Goal: Transaction & Acquisition: Purchase product/service

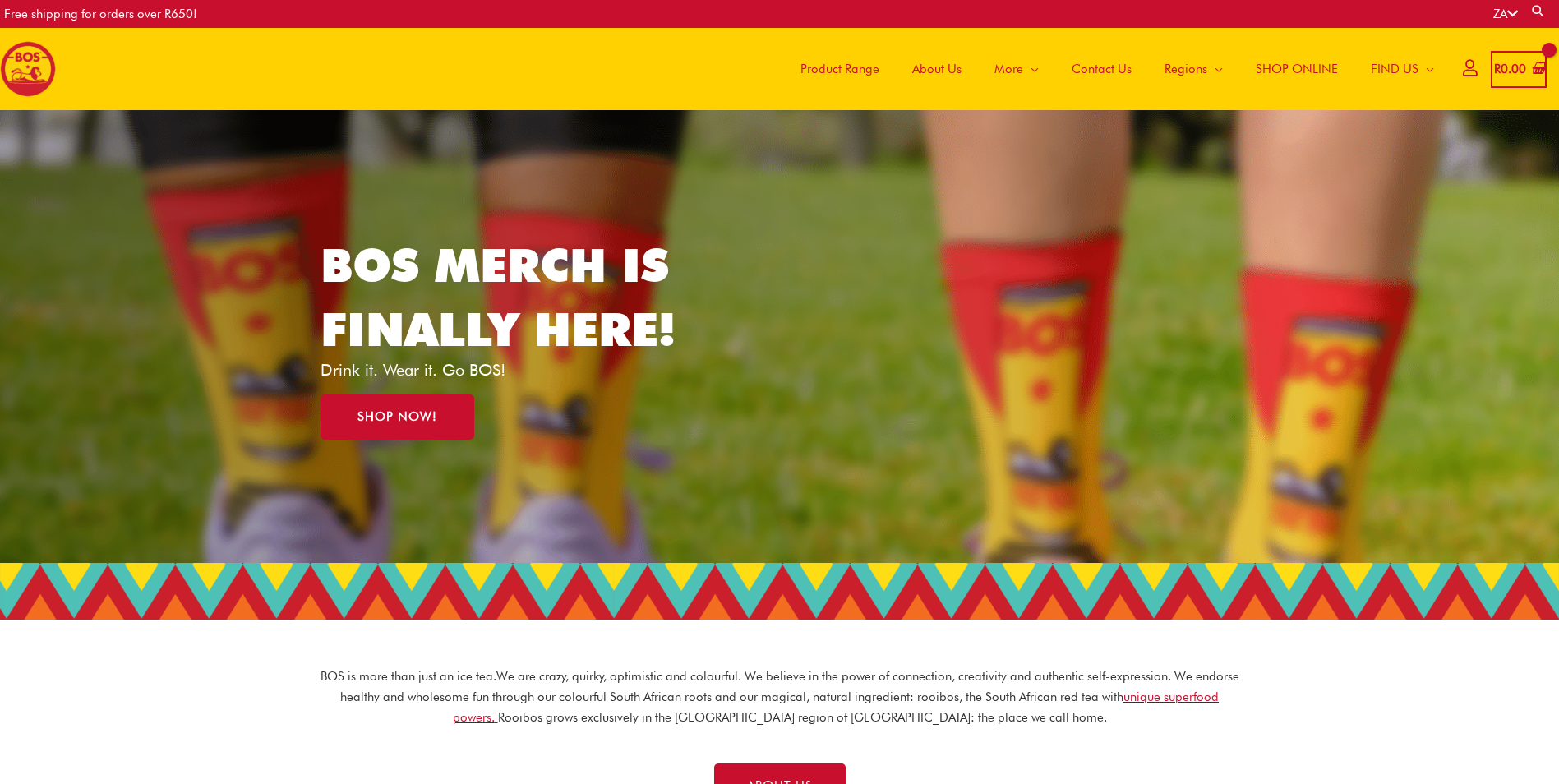
click at [814, 79] on span "Product Range" at bounding box center [840, 68] width 79 height 49
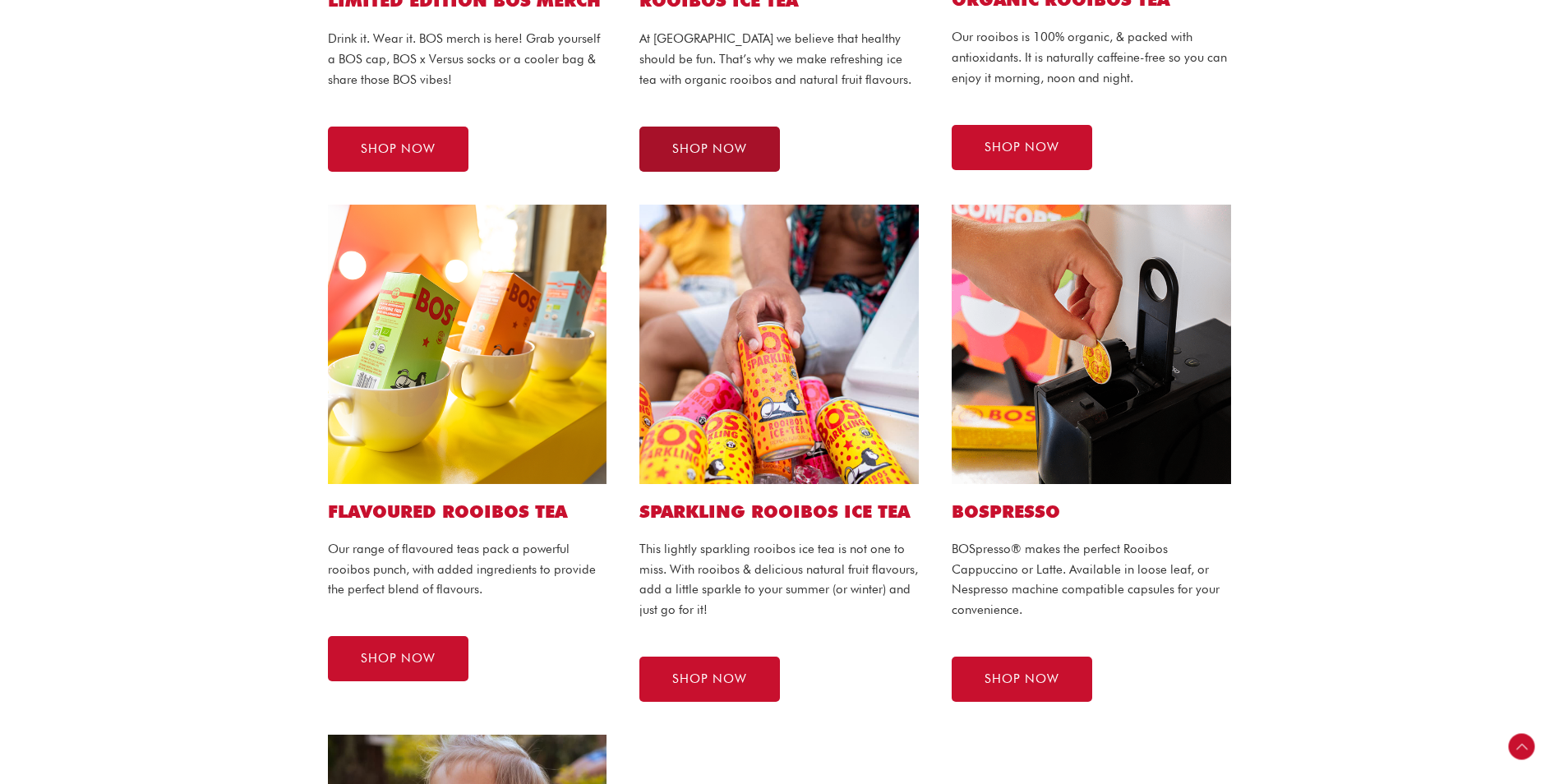
scroll to position [739, 0]
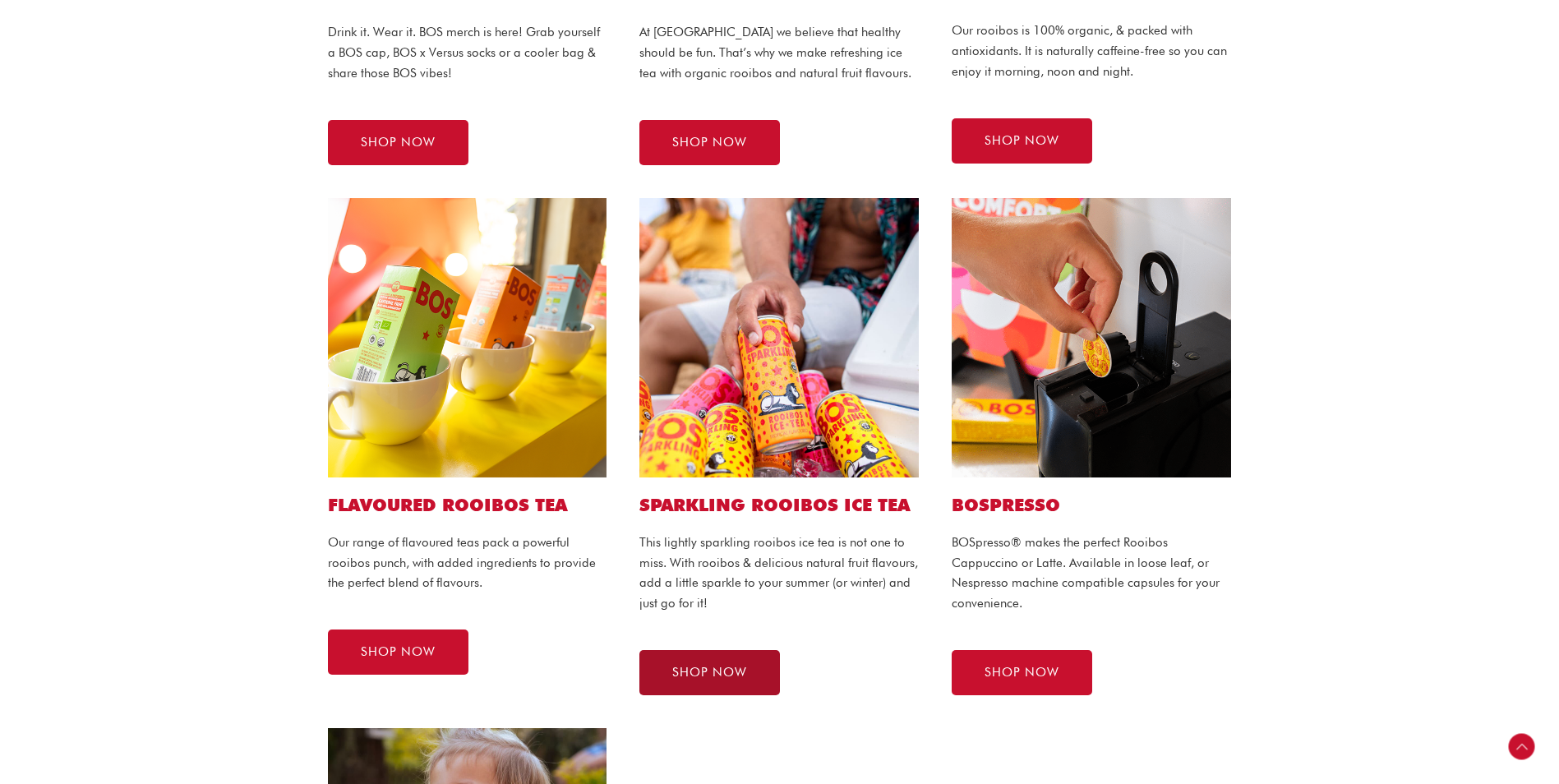
click at [752, 676] on link "SHOP NOW" at bounding box center [709, 672] width 140 height 45
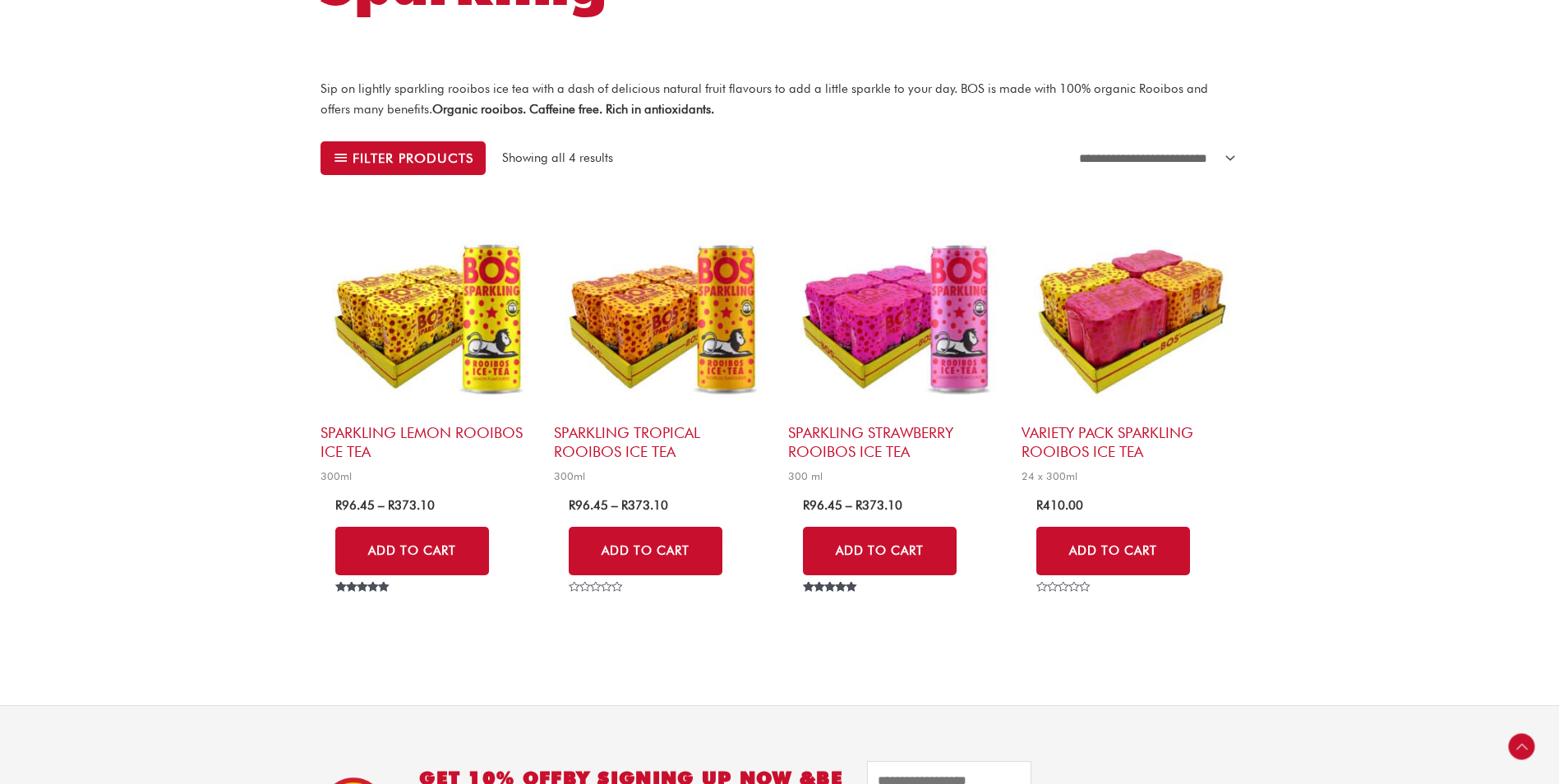
scroll to position [411, 0]
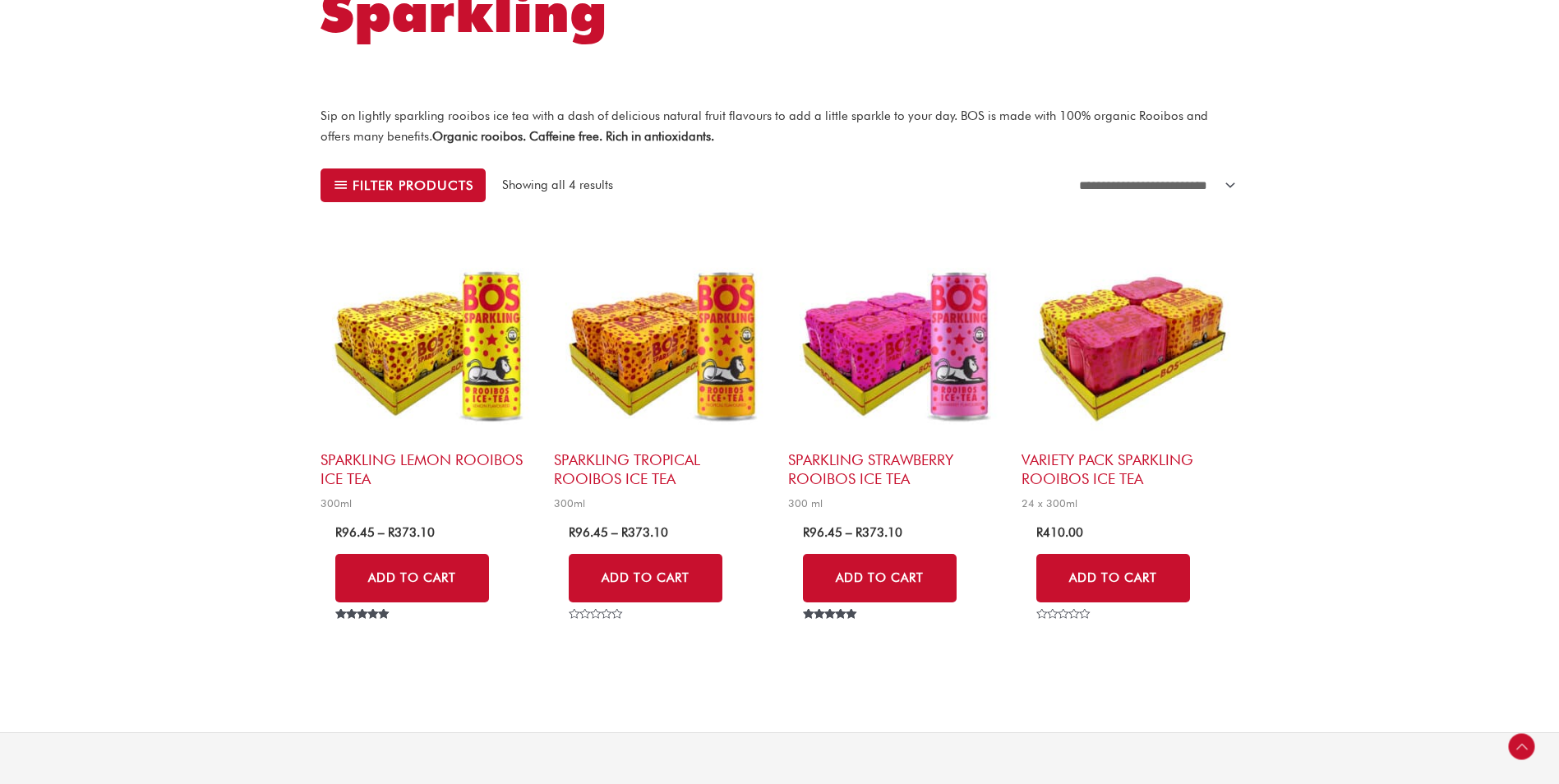
click at [345, 464] on h2 "Sparkling Lemon Rooibos Ice Tea" at bounding box center [428, 470] width 217 height 39
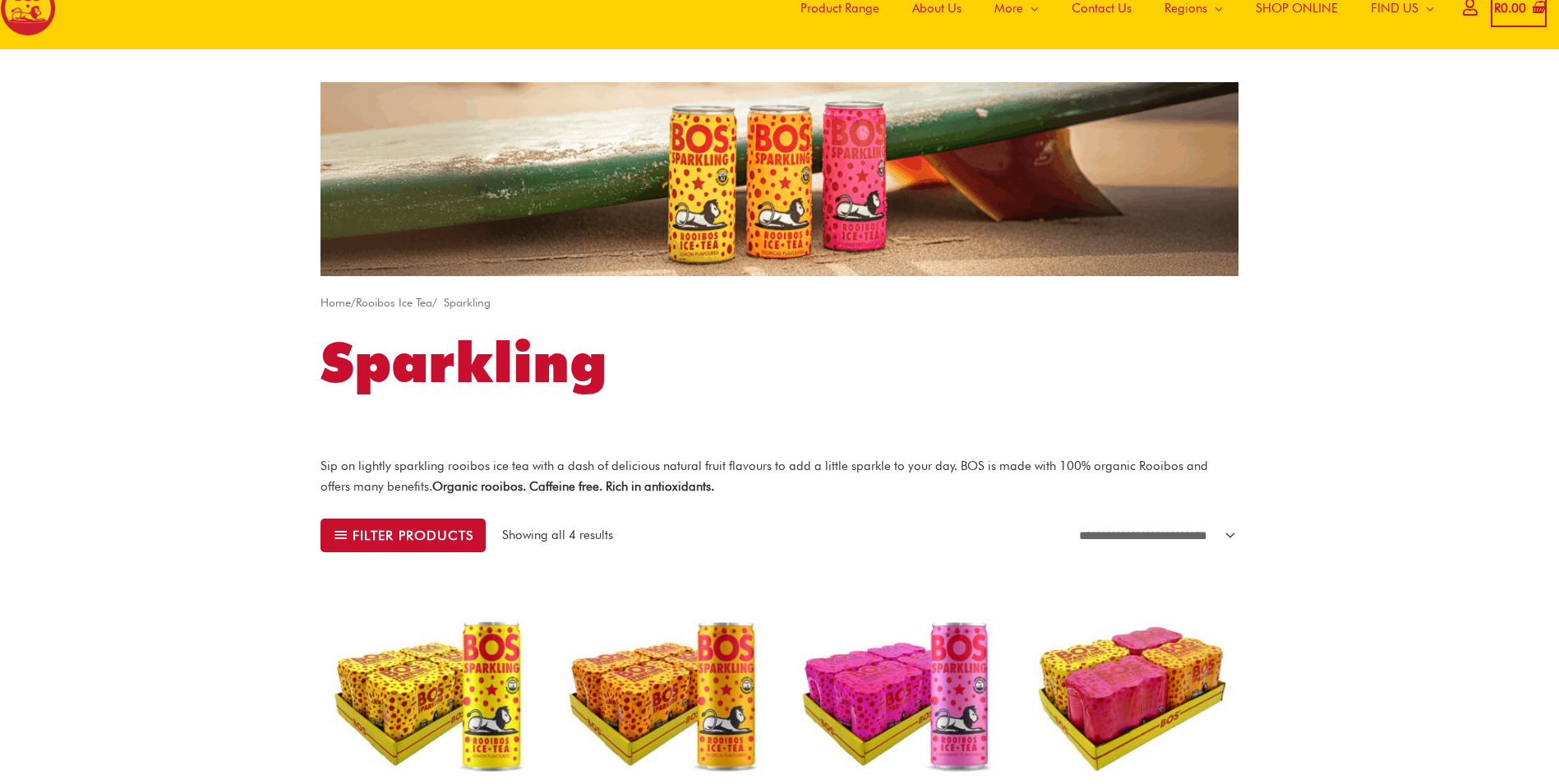
scroll to position [0, 0]
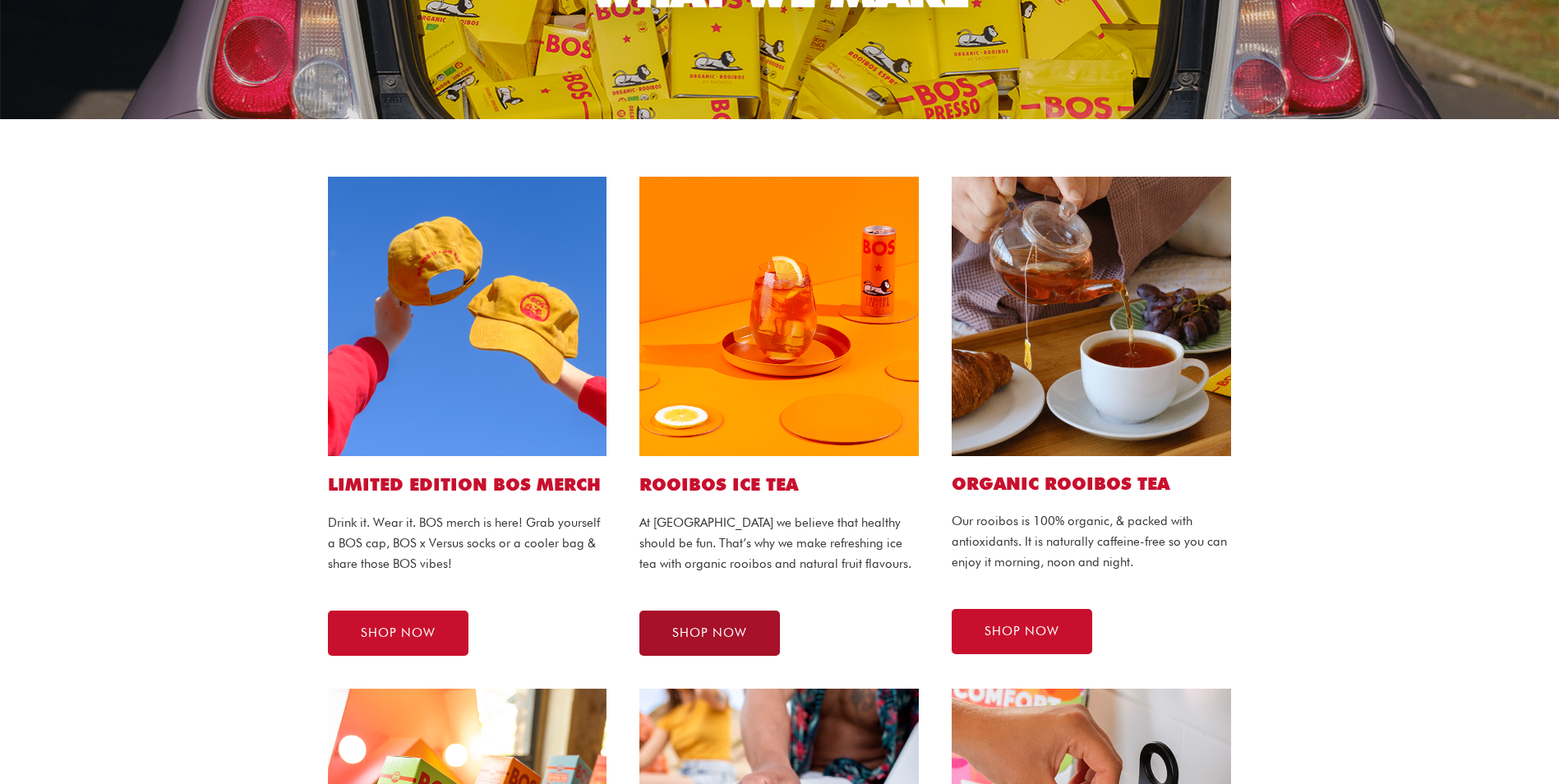
scroll to position [246, 0]
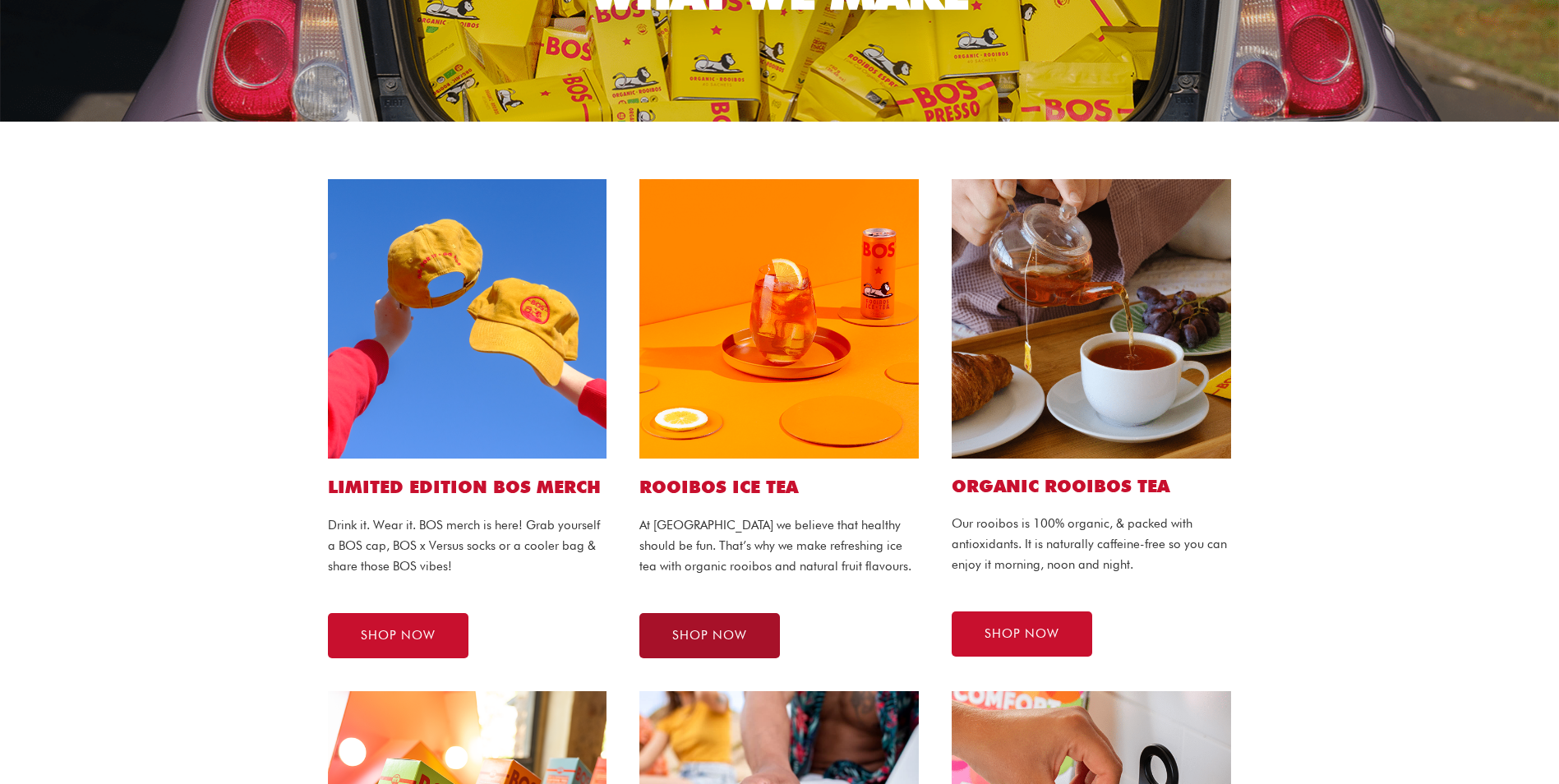
click at [725, 631] on span "SHOP NOW" at bounding box center [709, 635] width 75 height 12
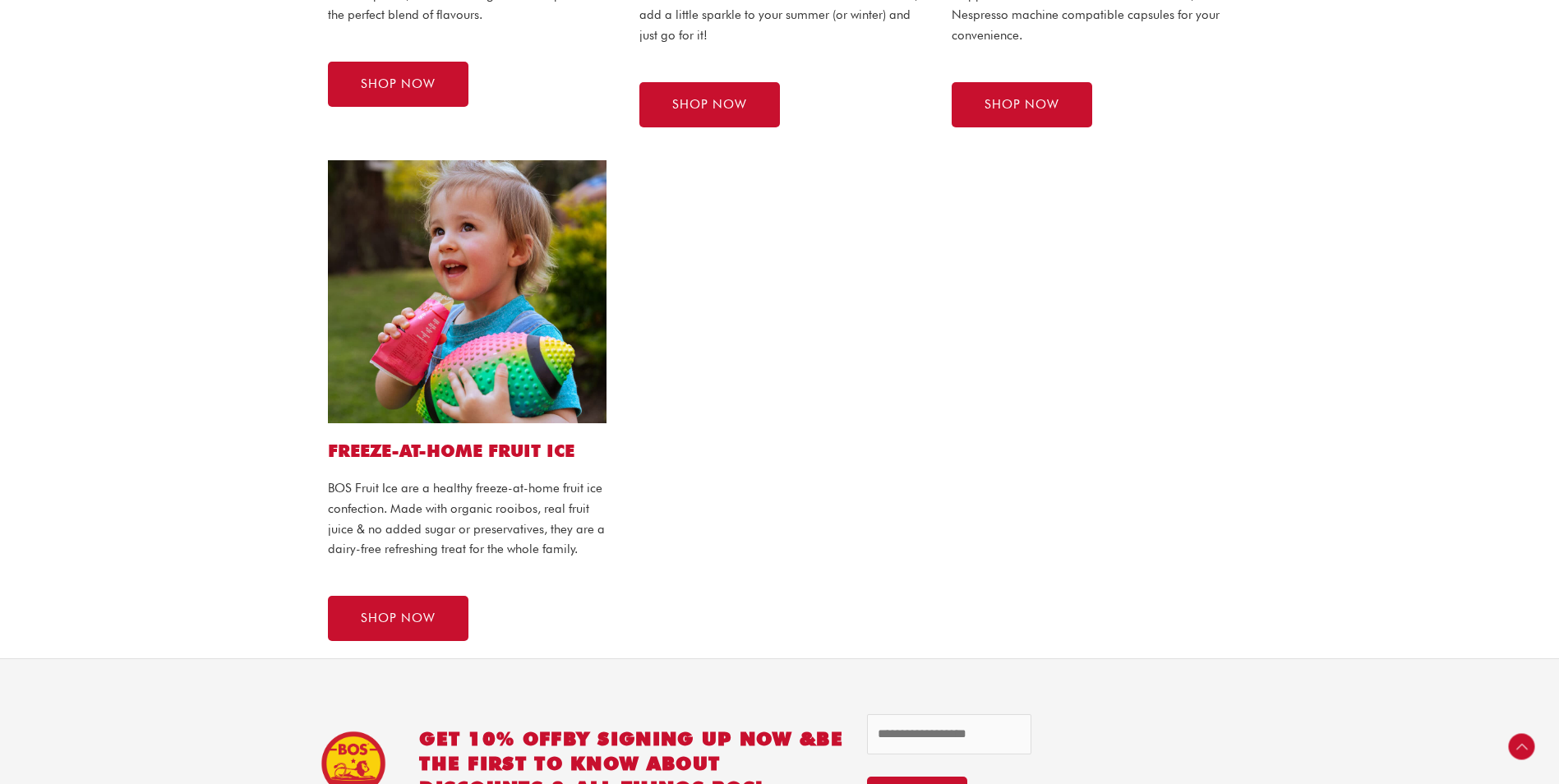
scroll to position [1315, 0]
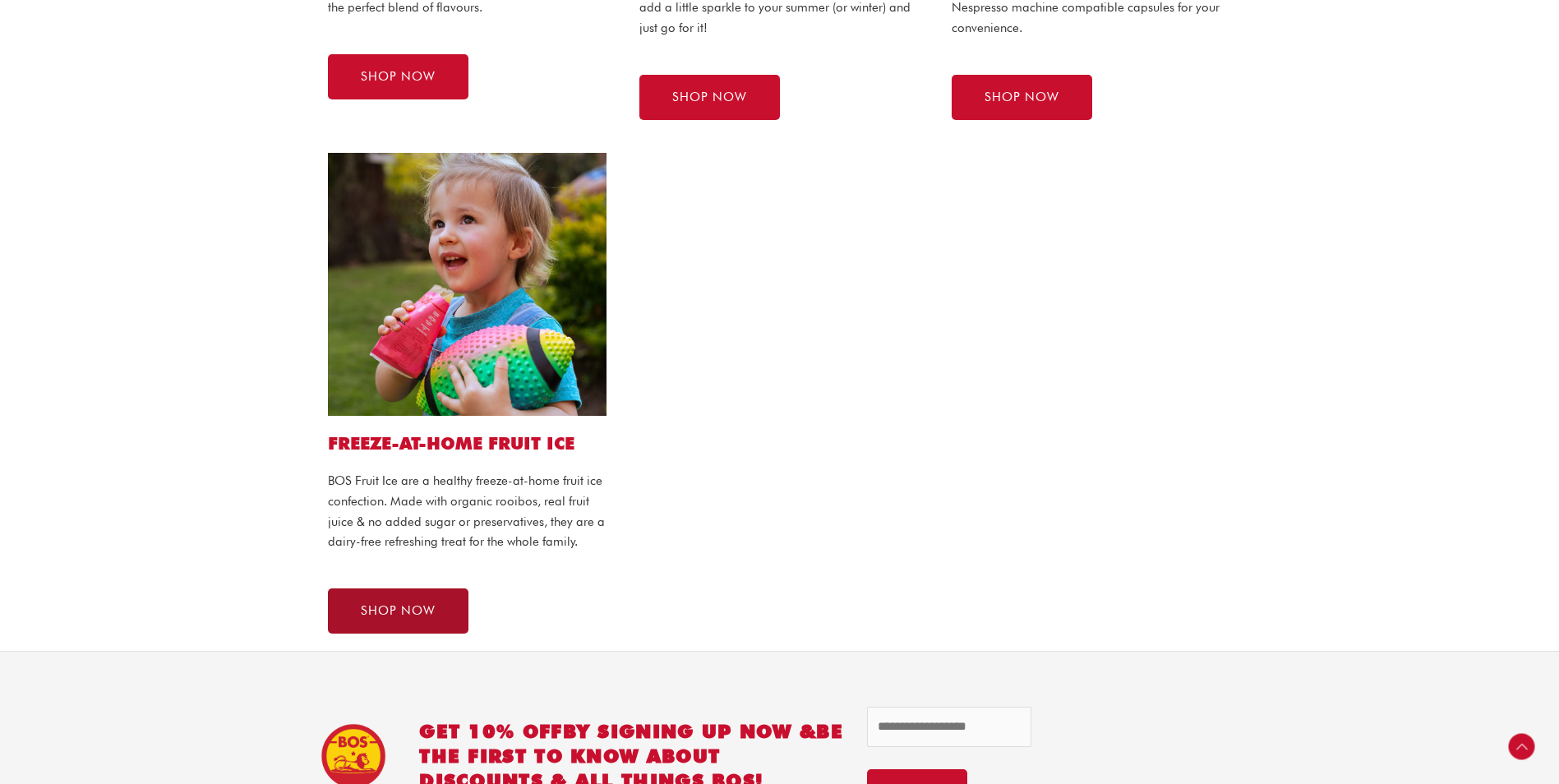
click at [417, 602] on link "SHOP NOW" at bounding box center [397, 611] width 140 height 45
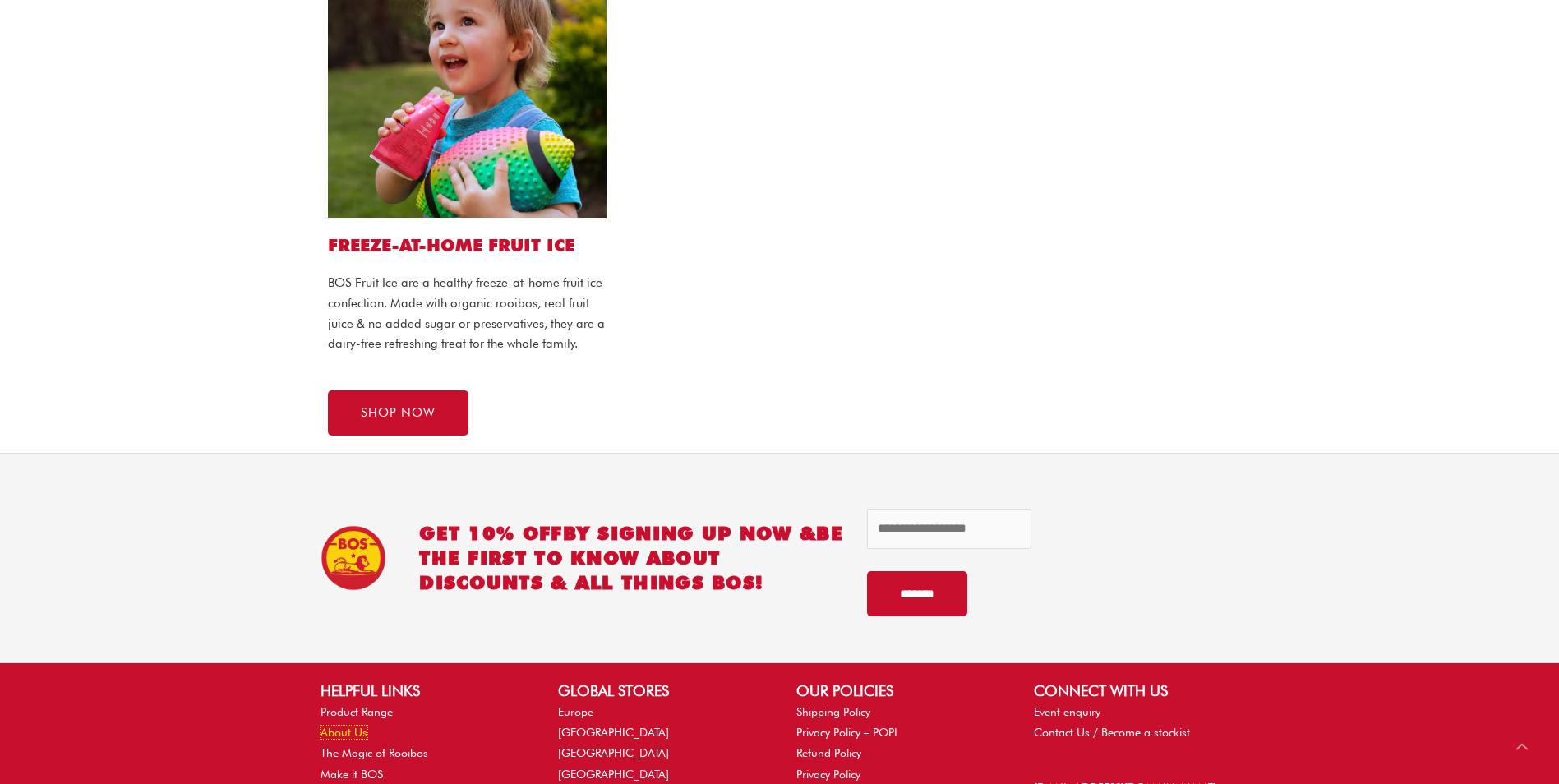
scroll to position [1232, 0]
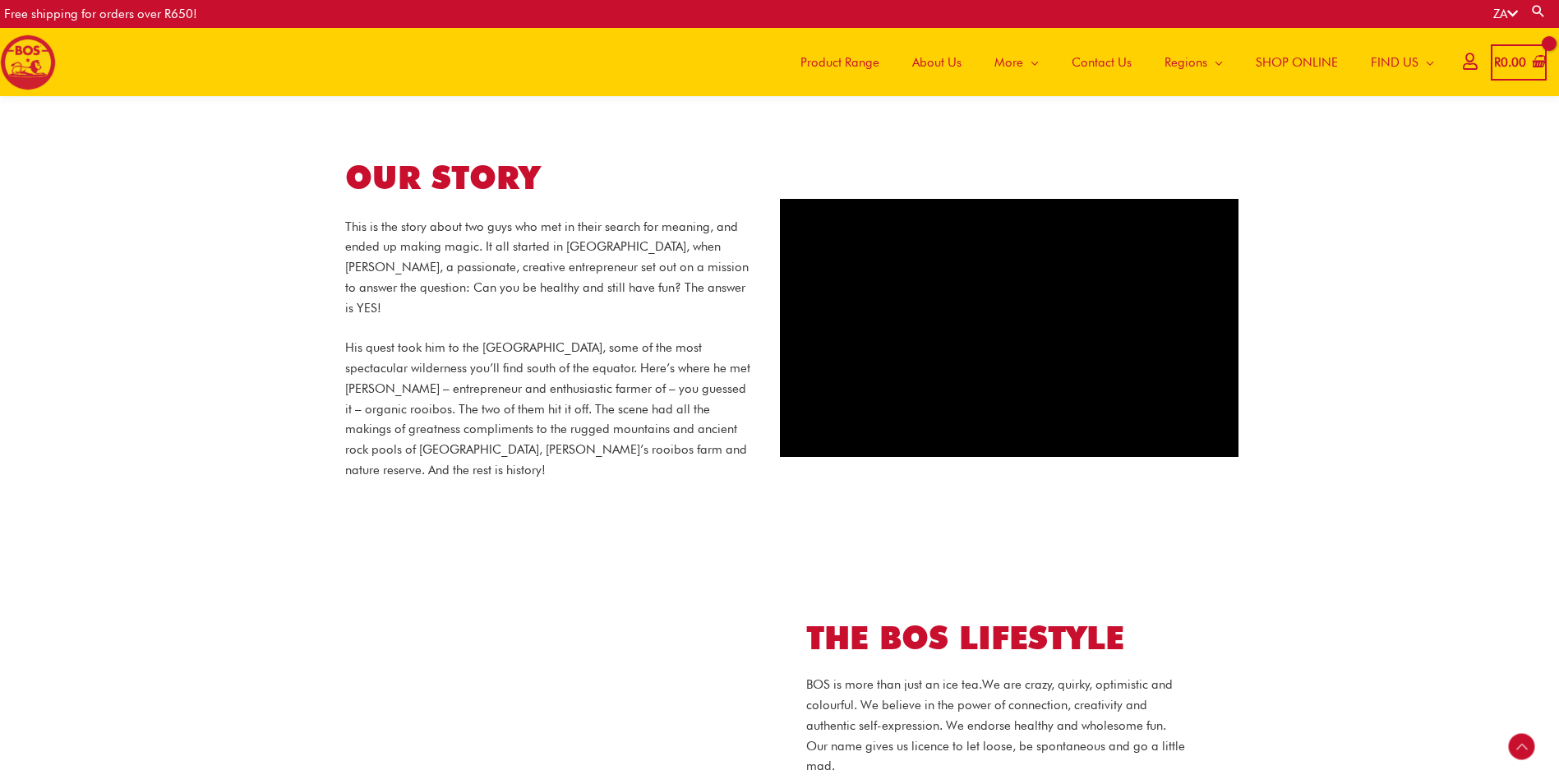
scroll to position [657, 0]
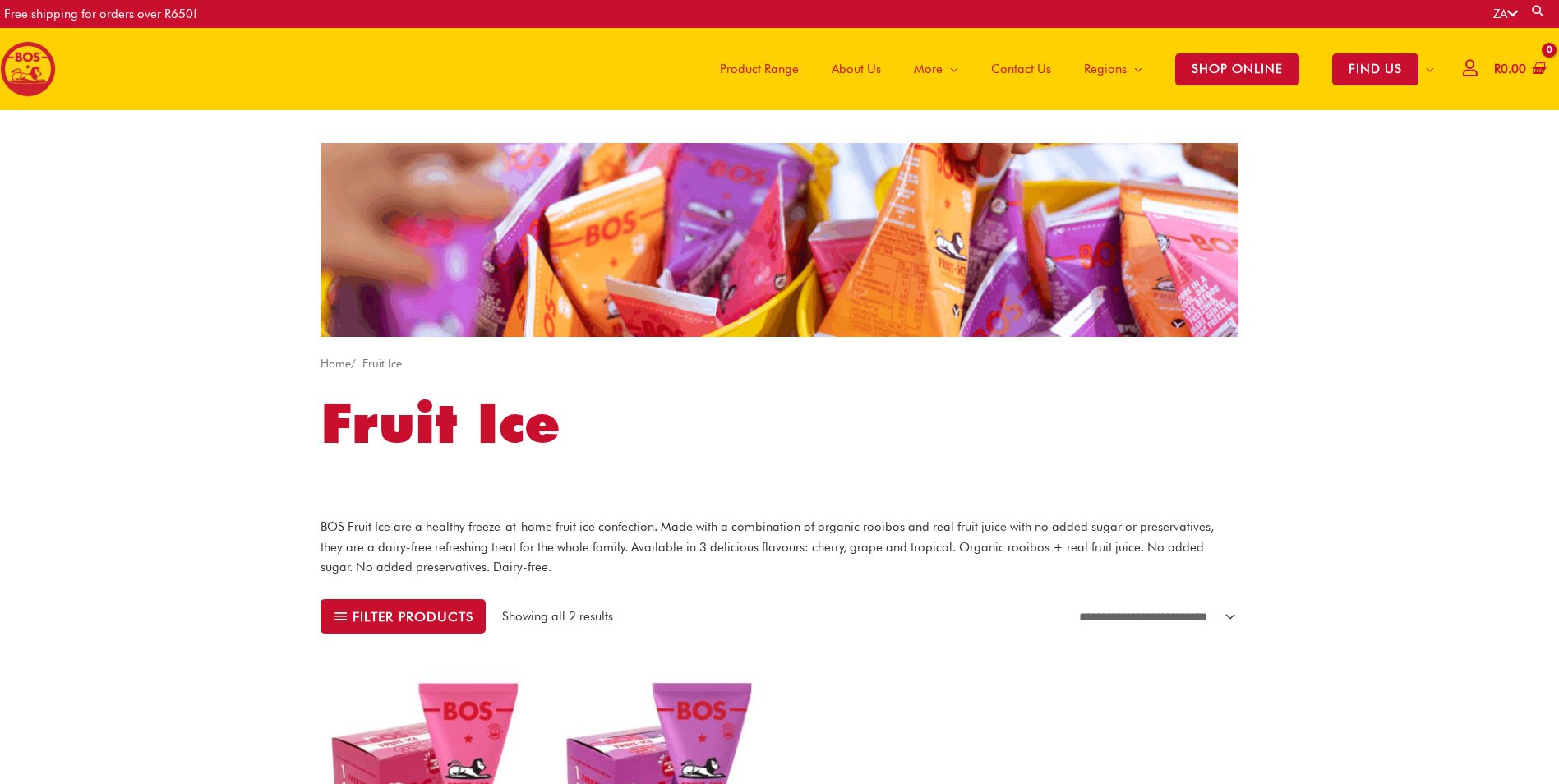
click at [779, 70] on span "Product Range" at bounding box center [759, 68] width 79 height 49
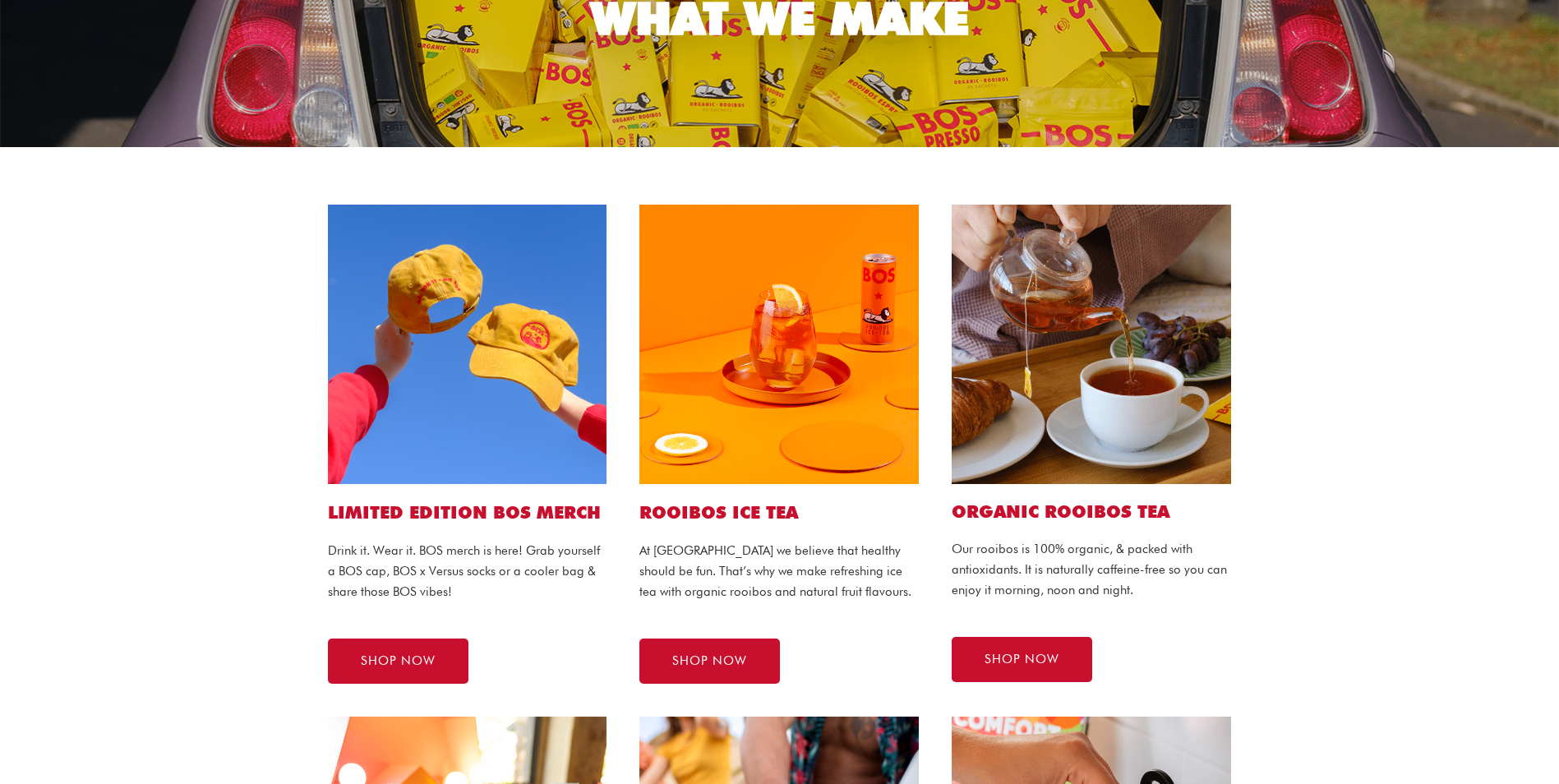
scroll to position [246, 0]
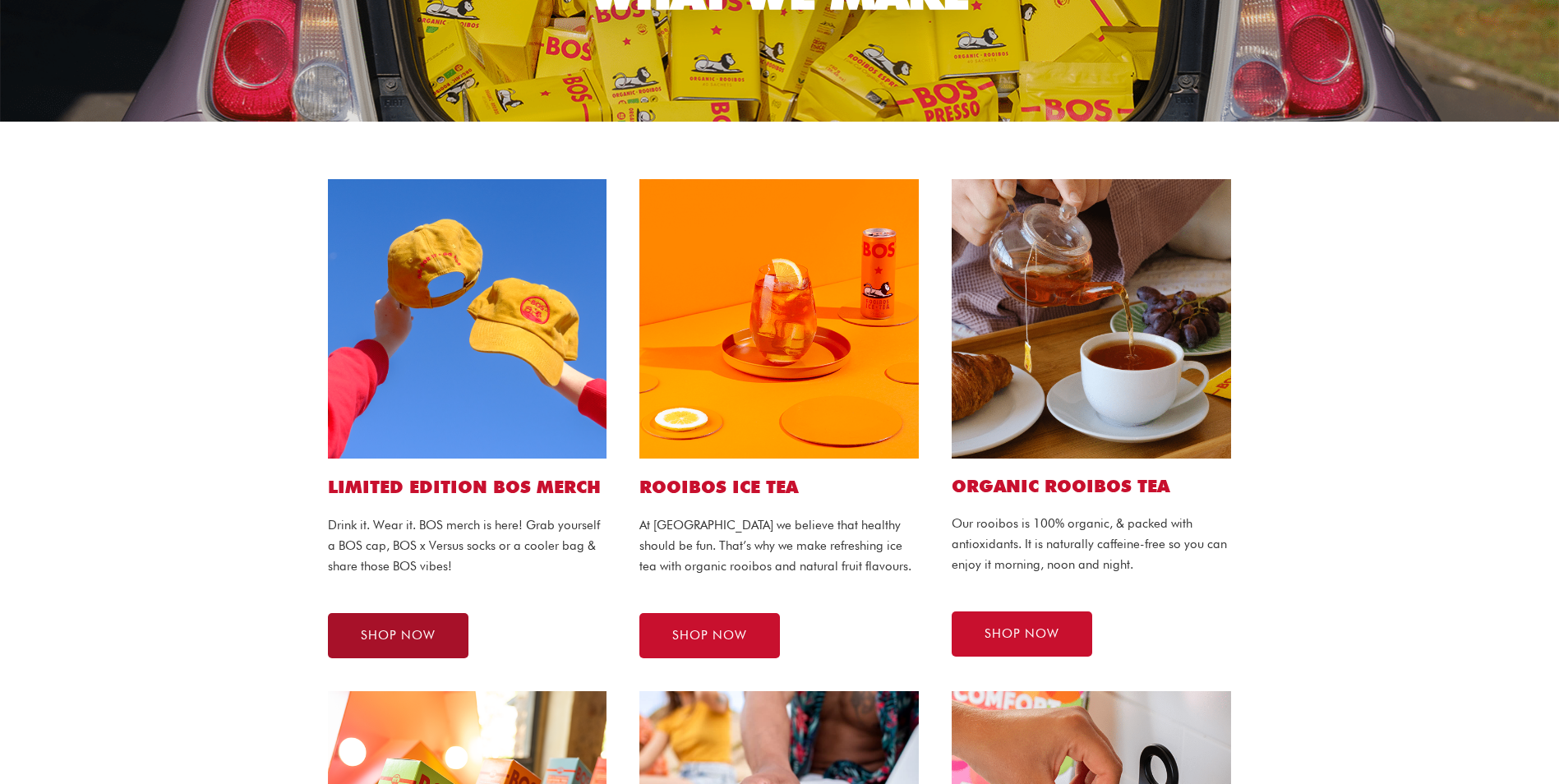
click at [373, 631] on span "SHOP NOW" at bounding box center [398, 635] width 75 height 12
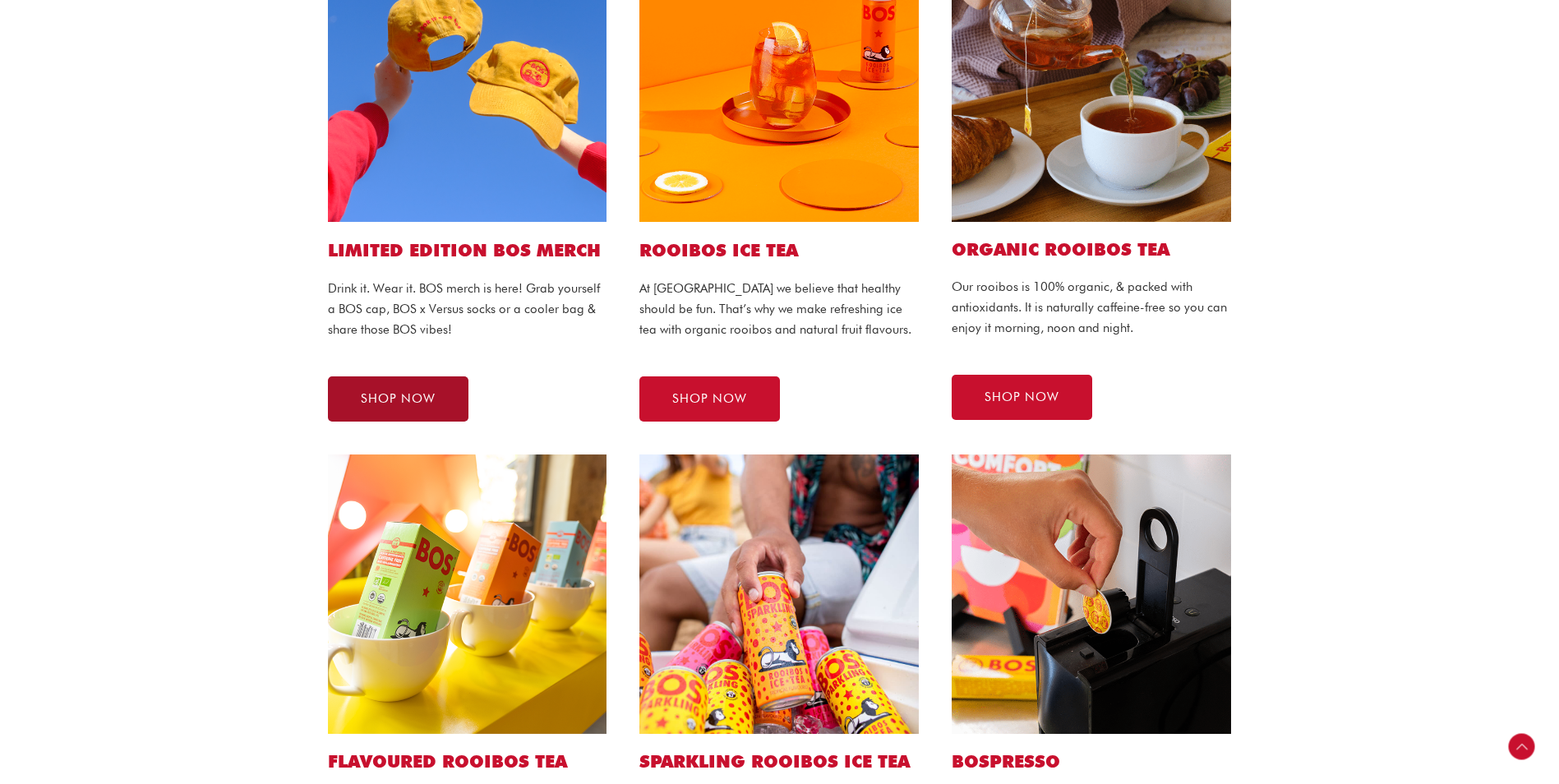
scroll to position [493, 0]
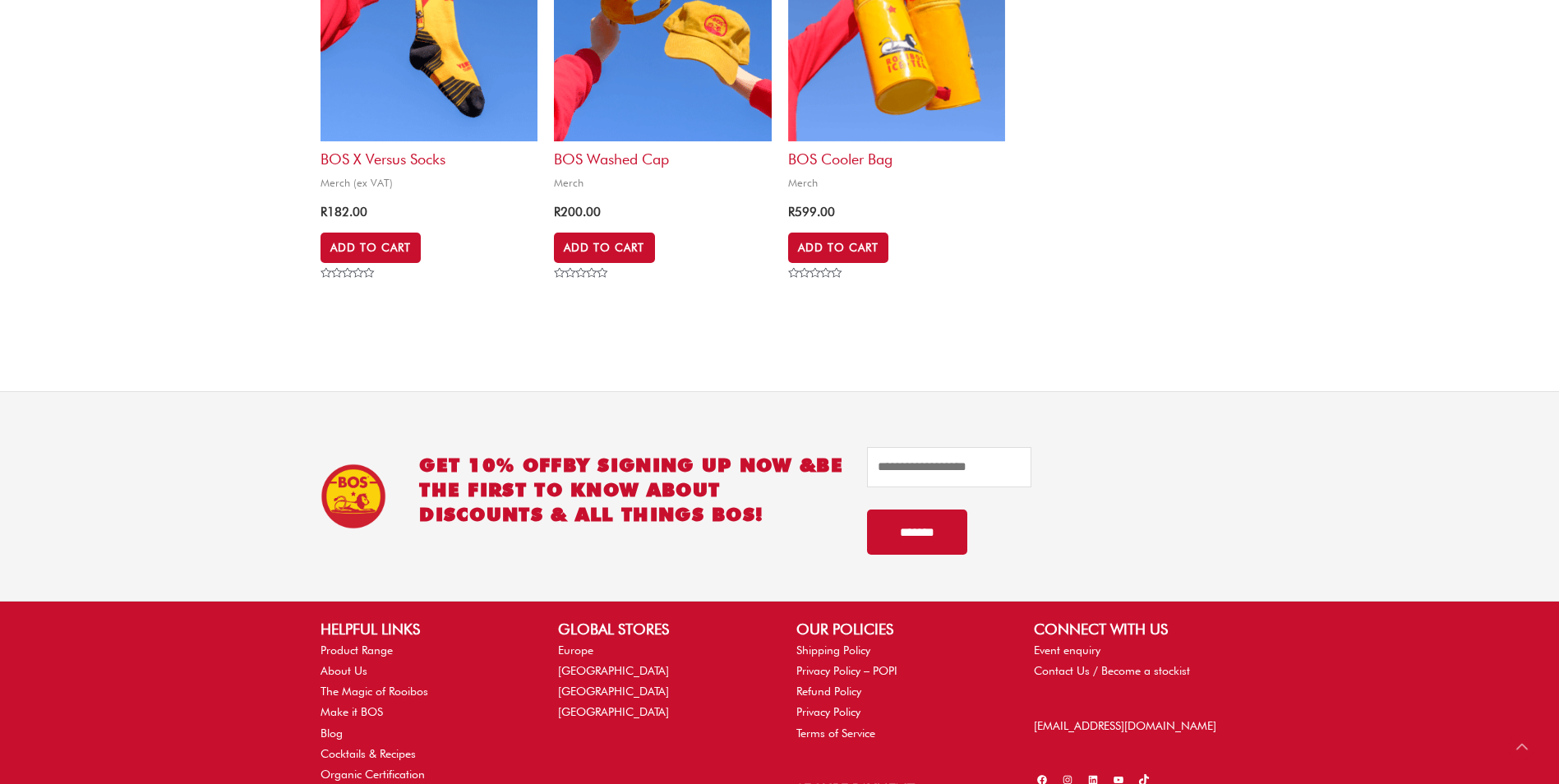
scroll to position [903, 0]
